Goal: Task Accomplishment & Management: Manage account settings

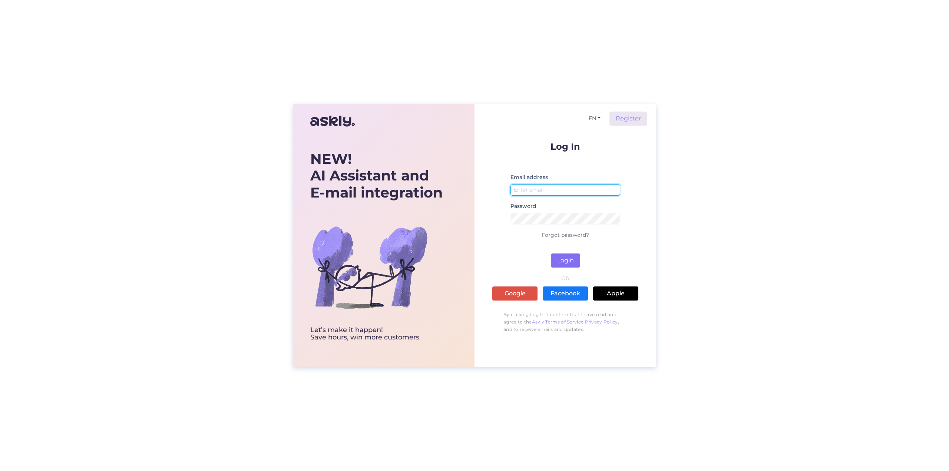
type input "[EMAIL_ADDRESS][DOMAIN_NAME]"
drag, startPoint x: 564, startPoint y: 260, endPoint x: 595, endPoint y: 261, distance: 30.8
click at [566, 260] on button "Login" at bounding box center [565, 261] width 29 height 14
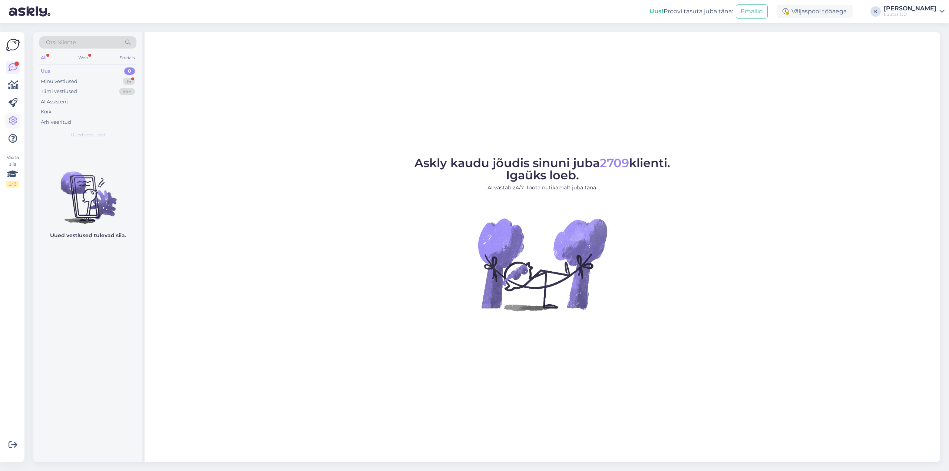
click at [13, 118] on icon at bounding box center [13, 120] width 9 height 9
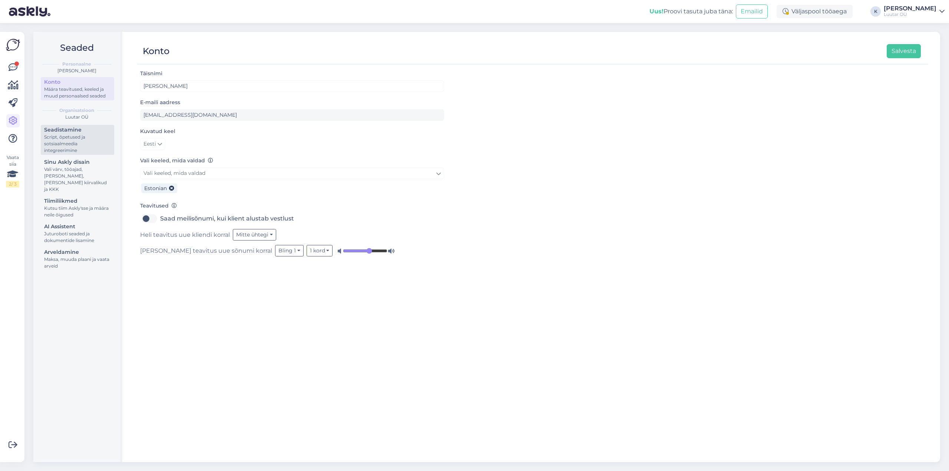
click at [63, 136] on div "Script, õpetused ja sotsiaalmeedia integreerimine" at bounding box center [77, 144] width 67 height 20
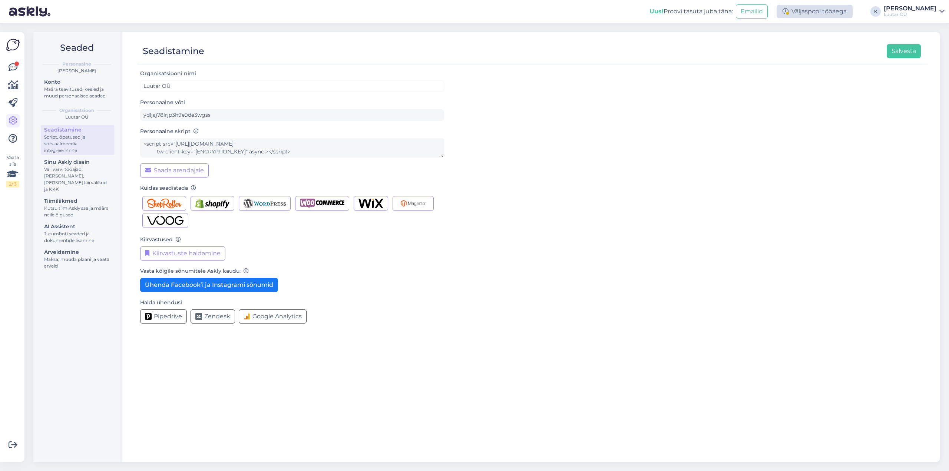
click at [853, 13] on div "Väljaspool tööaega" at bounding box center [815, 11] width 76 height 13
click at [745, 193] on div "Organisatsiooni nimi Luutar OÜ Personaalne võti ydljaj78lrjp3h9e9de3wgss Person…" at bounding box center [532, 199] width 785 height 261
click at [8, 66] on link at bounding box center [12, 67] width 13 height 13
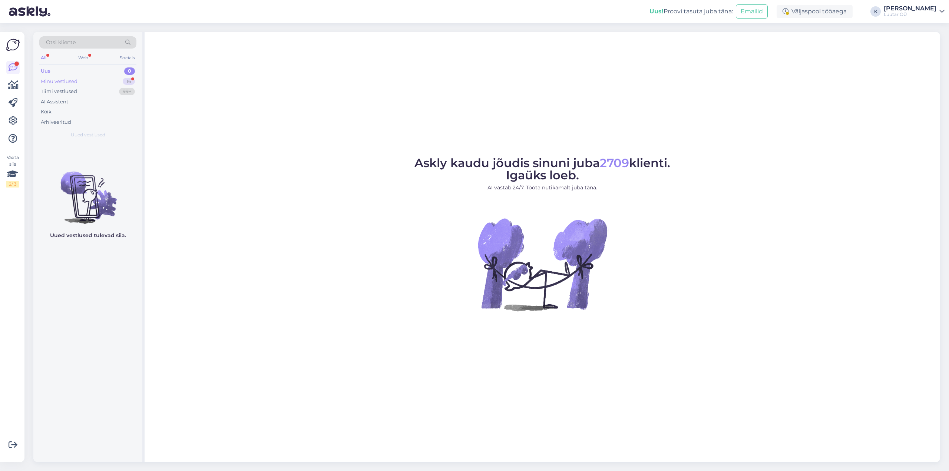
click at [67, 79] on div "Minu vestlused" at bounding box center [59, 81] width 37 height 7
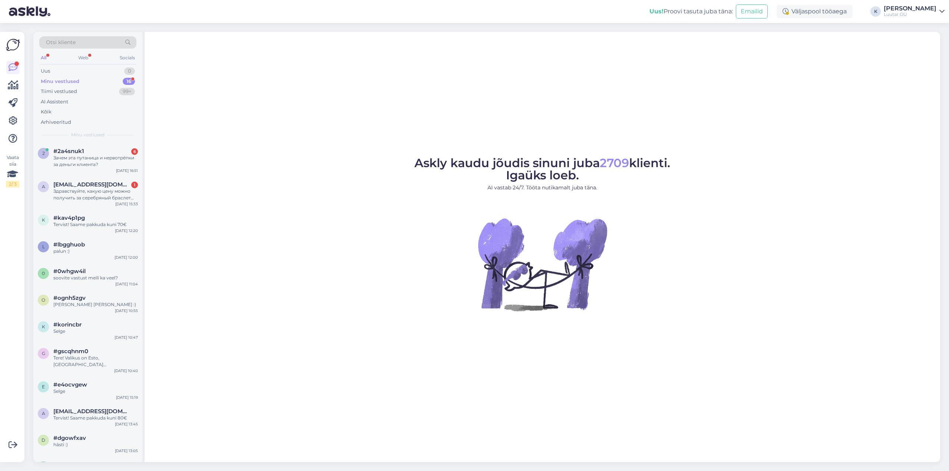
click at [942, 9] on icon at bounding box center [941, 12] width 5 height 6
click at [872, 64] on div "Logi välja" at bounding box center [879, 63] width 132 height 13
